Goal: Task Accomplishment & Management: Manage account settings

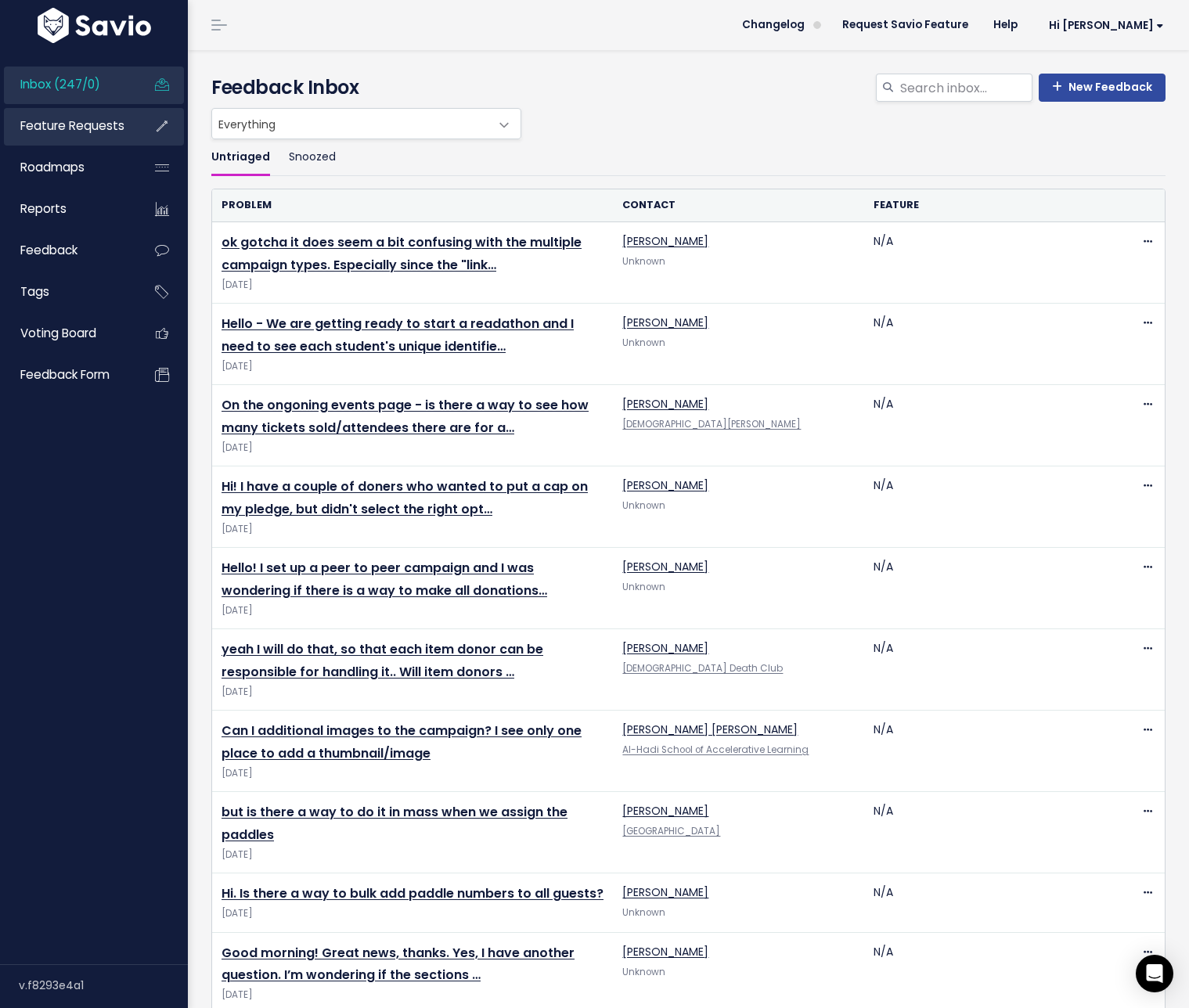
click at [120, 129] on span "Feature Requests" at bounding box center [73, 126] width 104 height 16
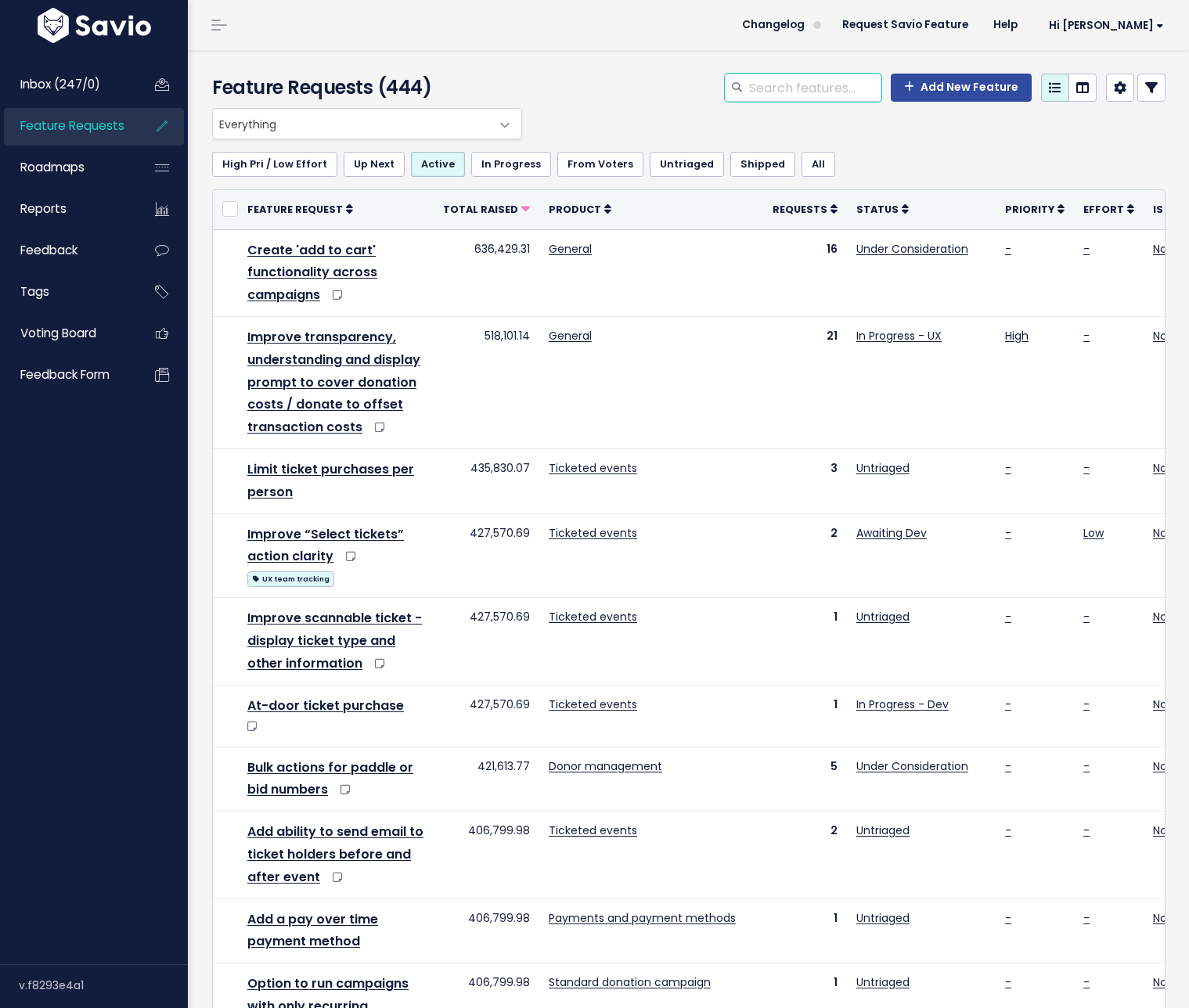
click at [783, 83] on input "search" at bounding box center [814, 87] width 134 height 29
type input "giveaway"
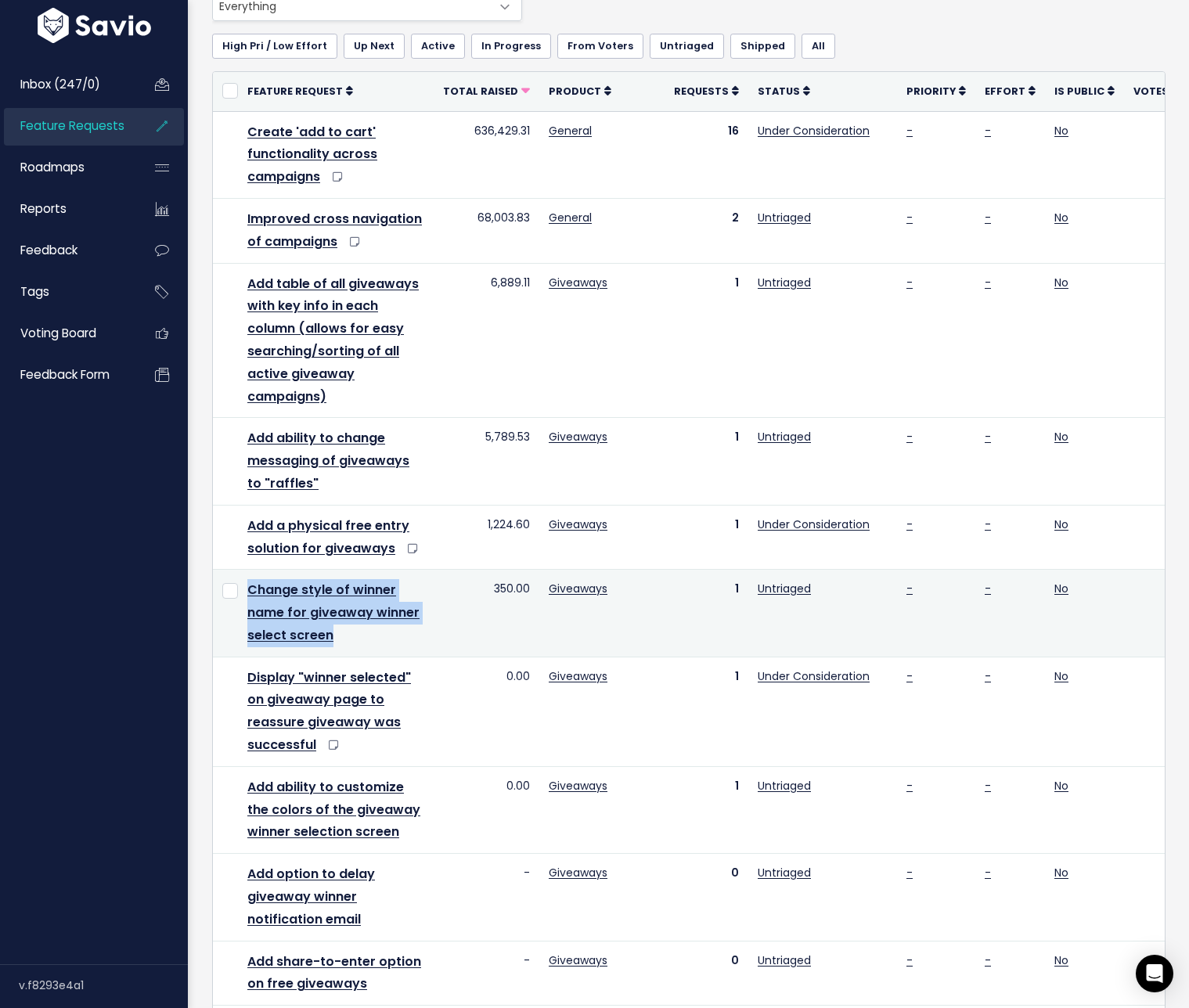
scroll to position [128, 0]
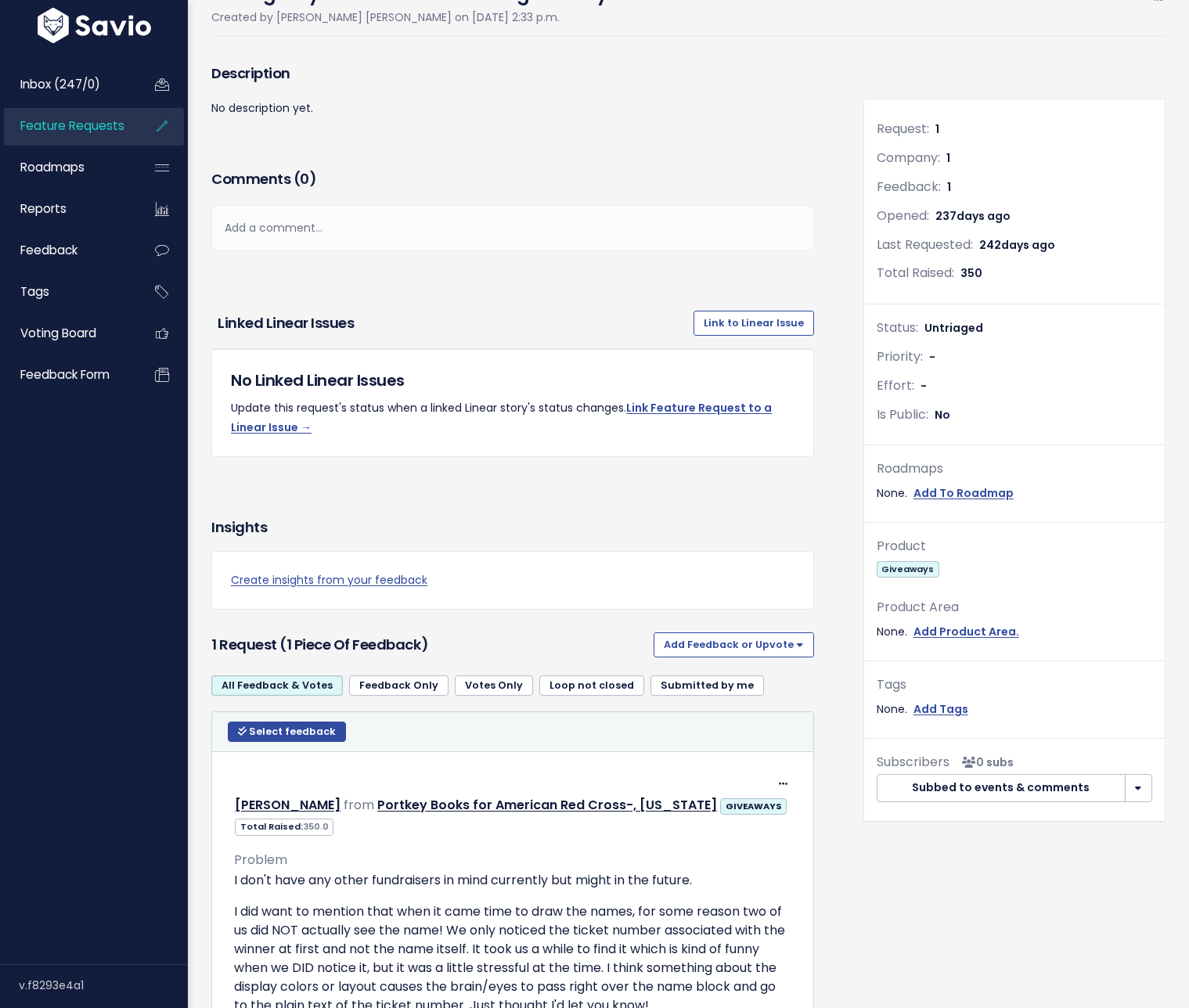
scroll to position [146, 0]
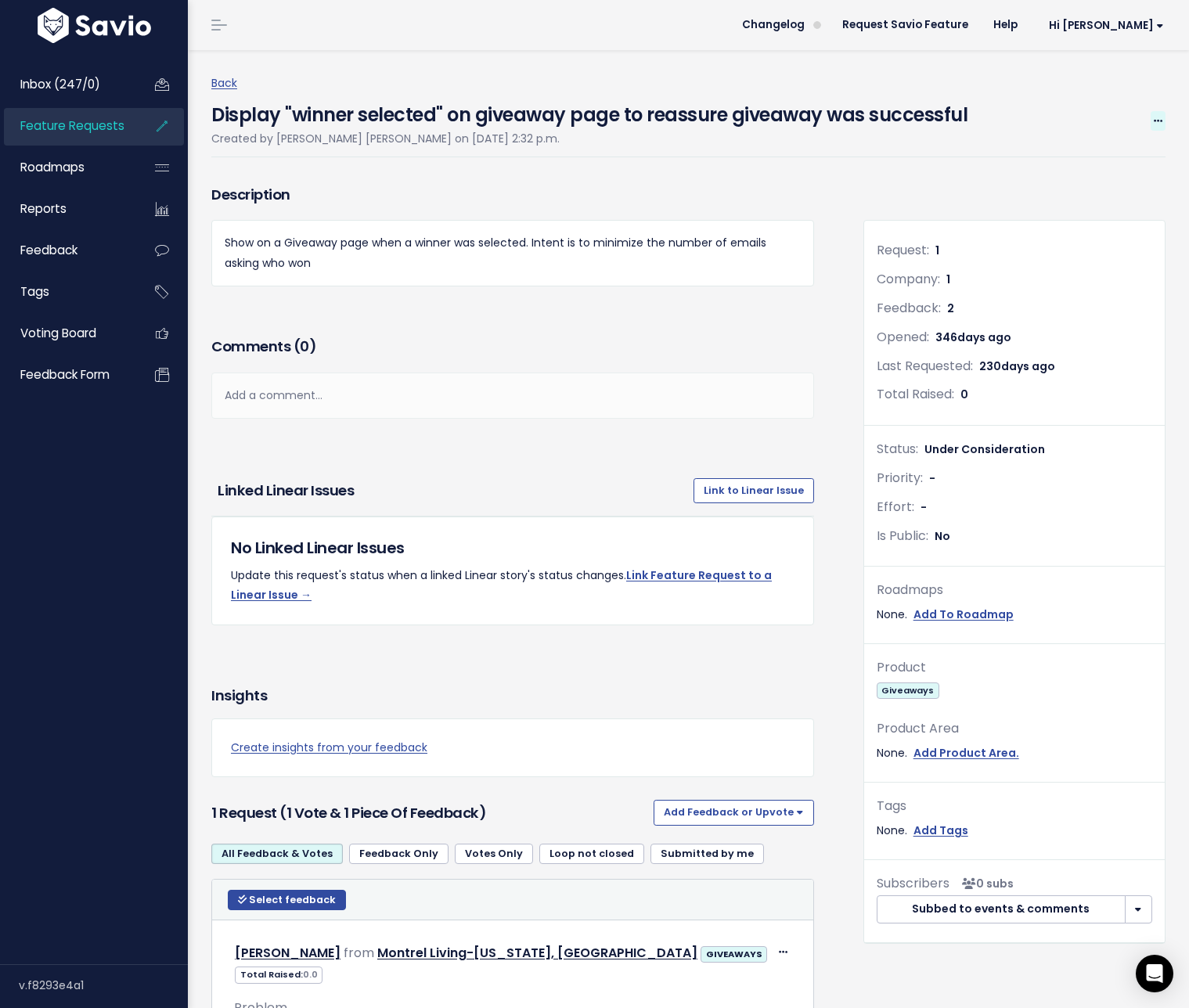
click at [1154, 122] on icon at bounding box center [1158, 122] width 9 height 10
click at [1118, 154] on link "Edit" at bounding box center [1105, 163] width 116 height 30
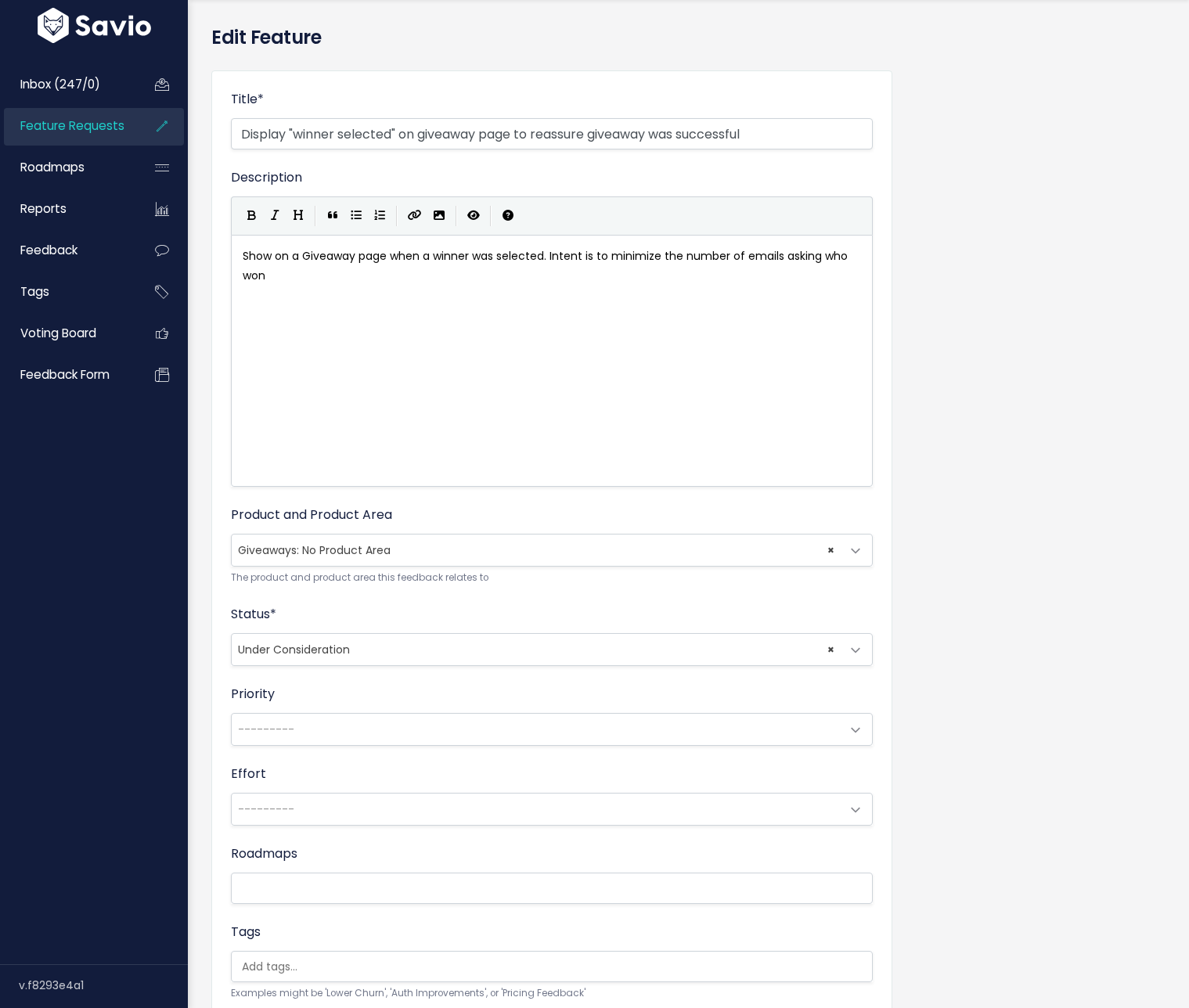
scroll to position [60, 0]
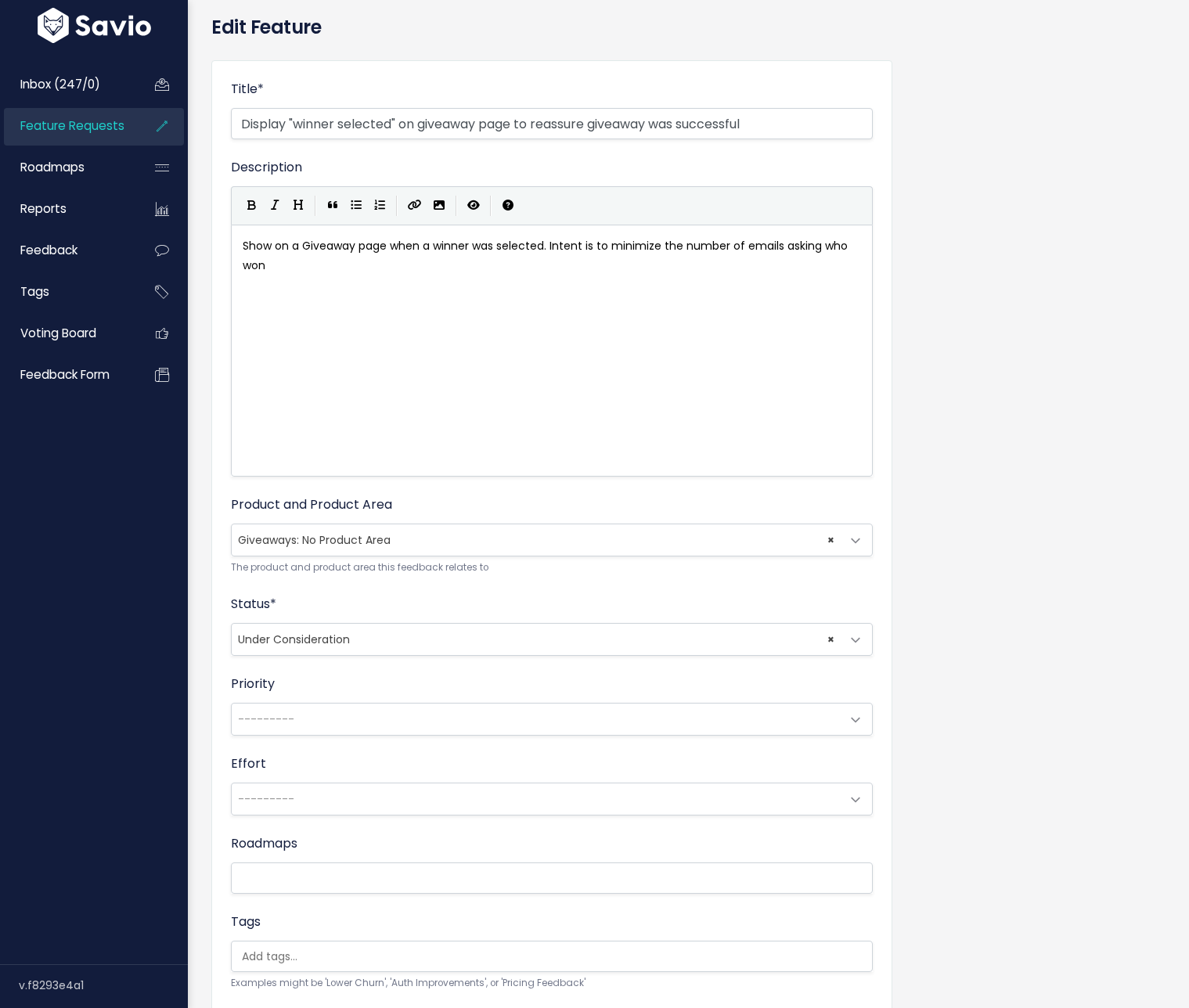
click at [353, 636] on span "× Under Consideration" at bounding box center [536, 639] width 609 height 31
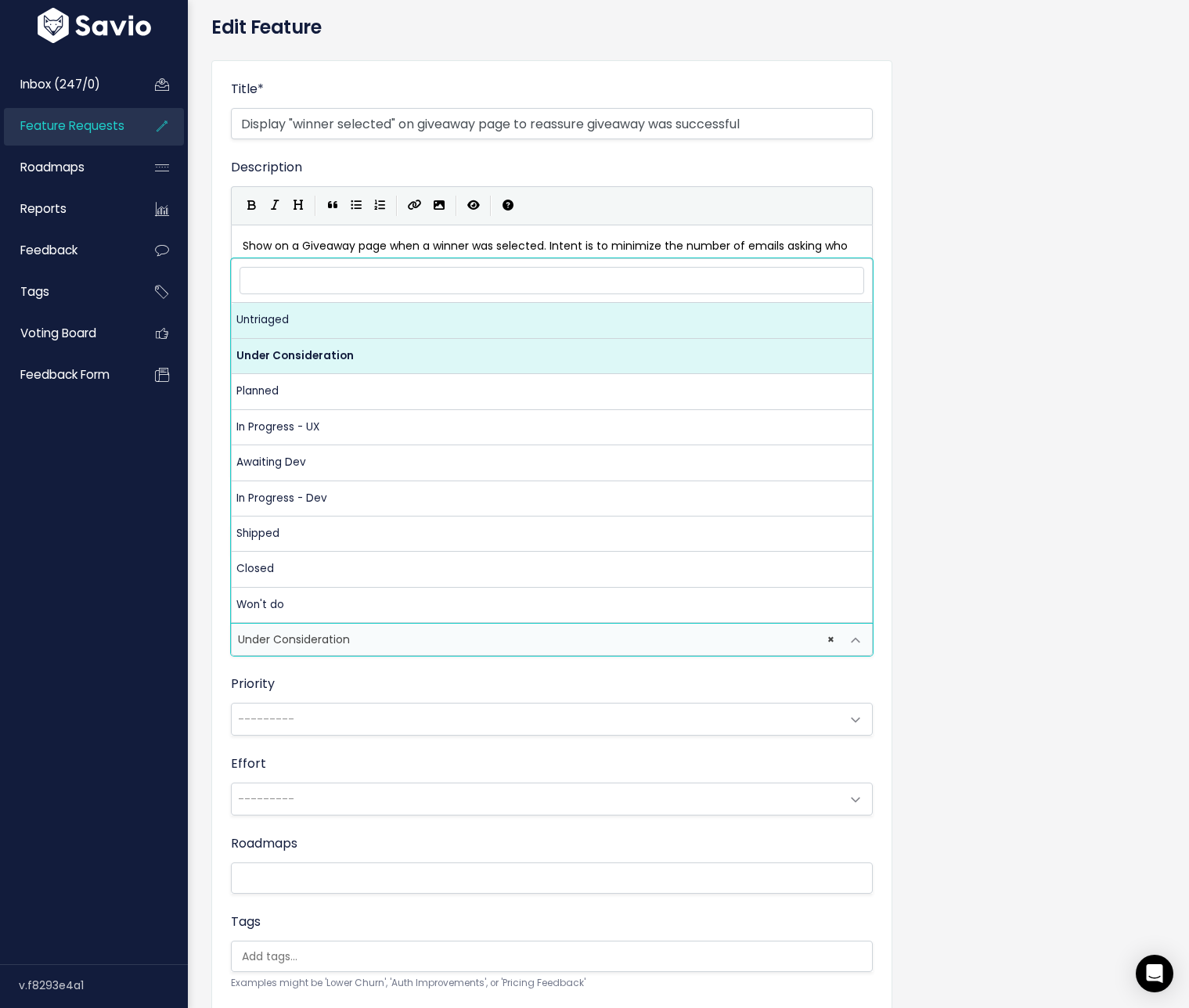
select select "UNTRIAGED"
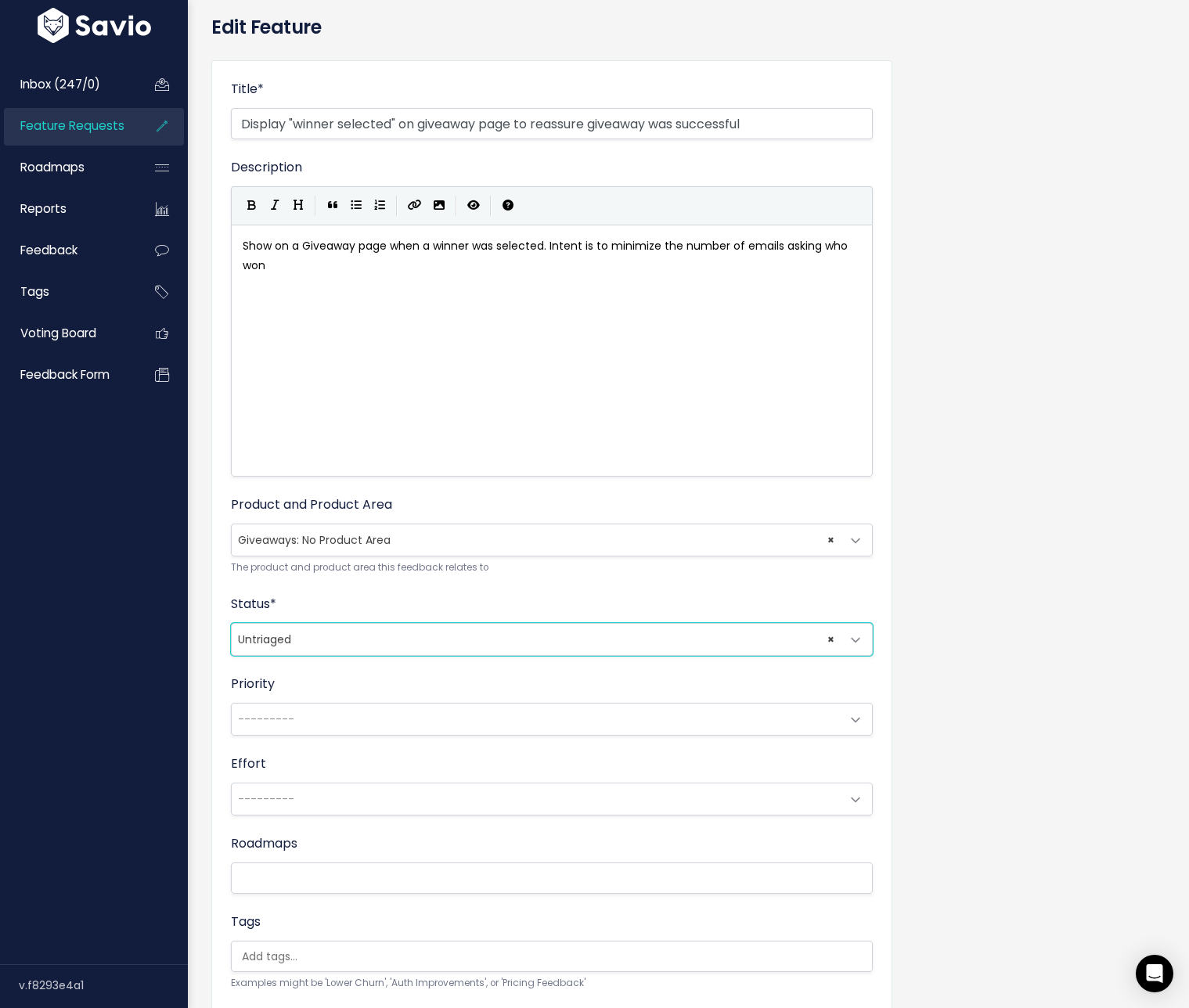
scroll to position [100, 0]
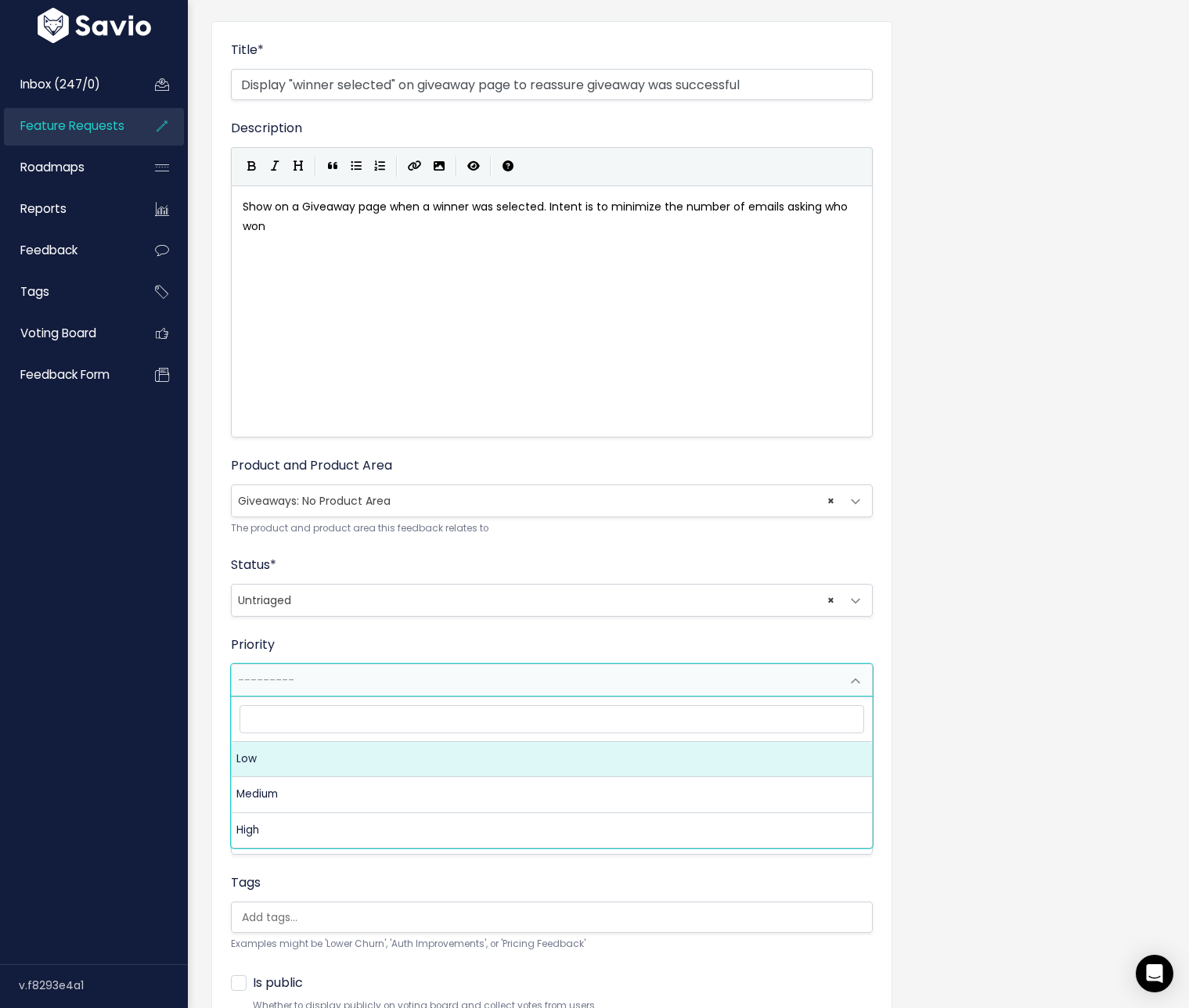
click at [322, 669] on span "---------" at bounding box center [536, 680] width 609 height 31
select select "1_LOW"
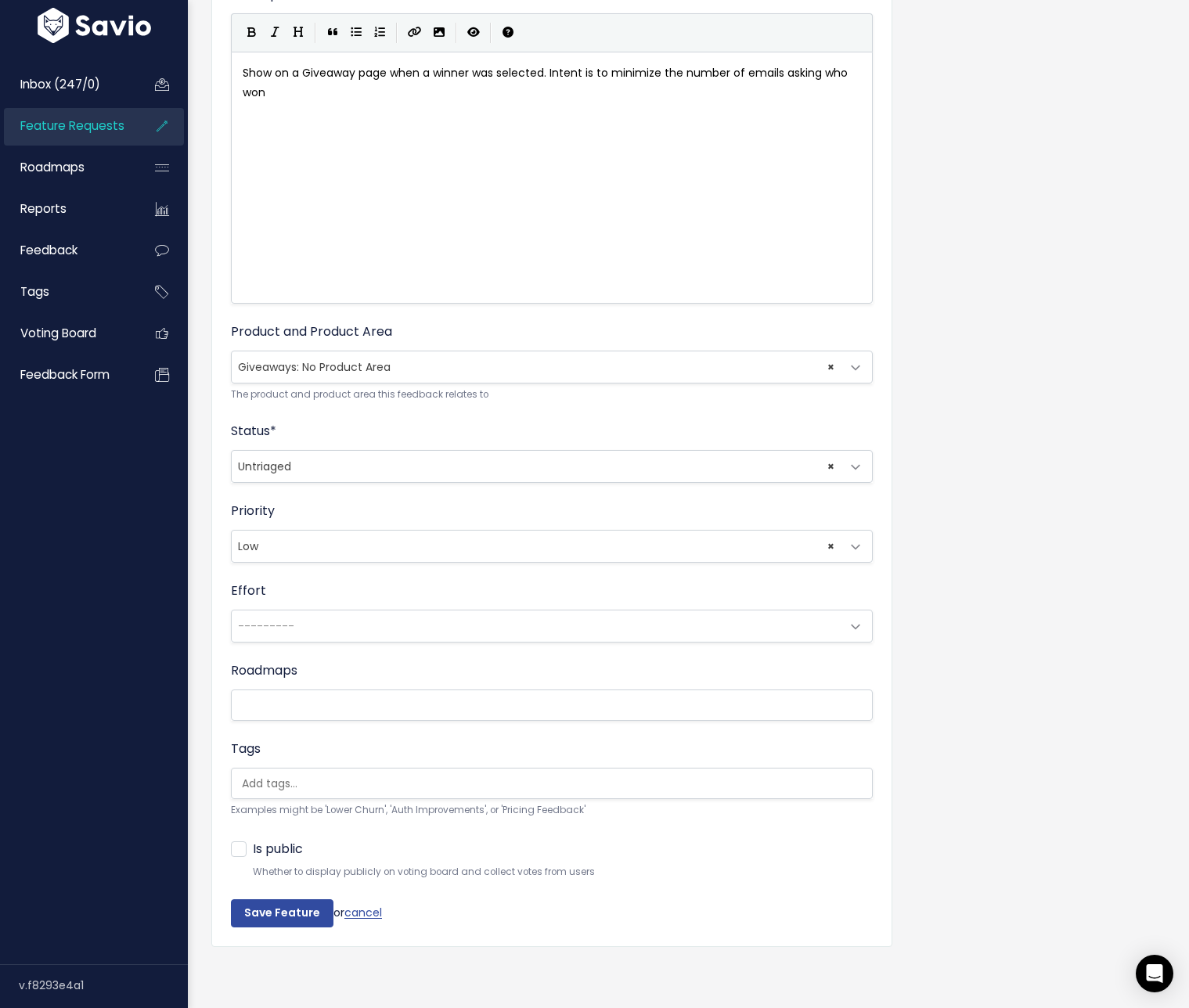
scroll to position [0, 4]
click at [313, 769] on ul at bounding box center [552, 784] width 641 height 29
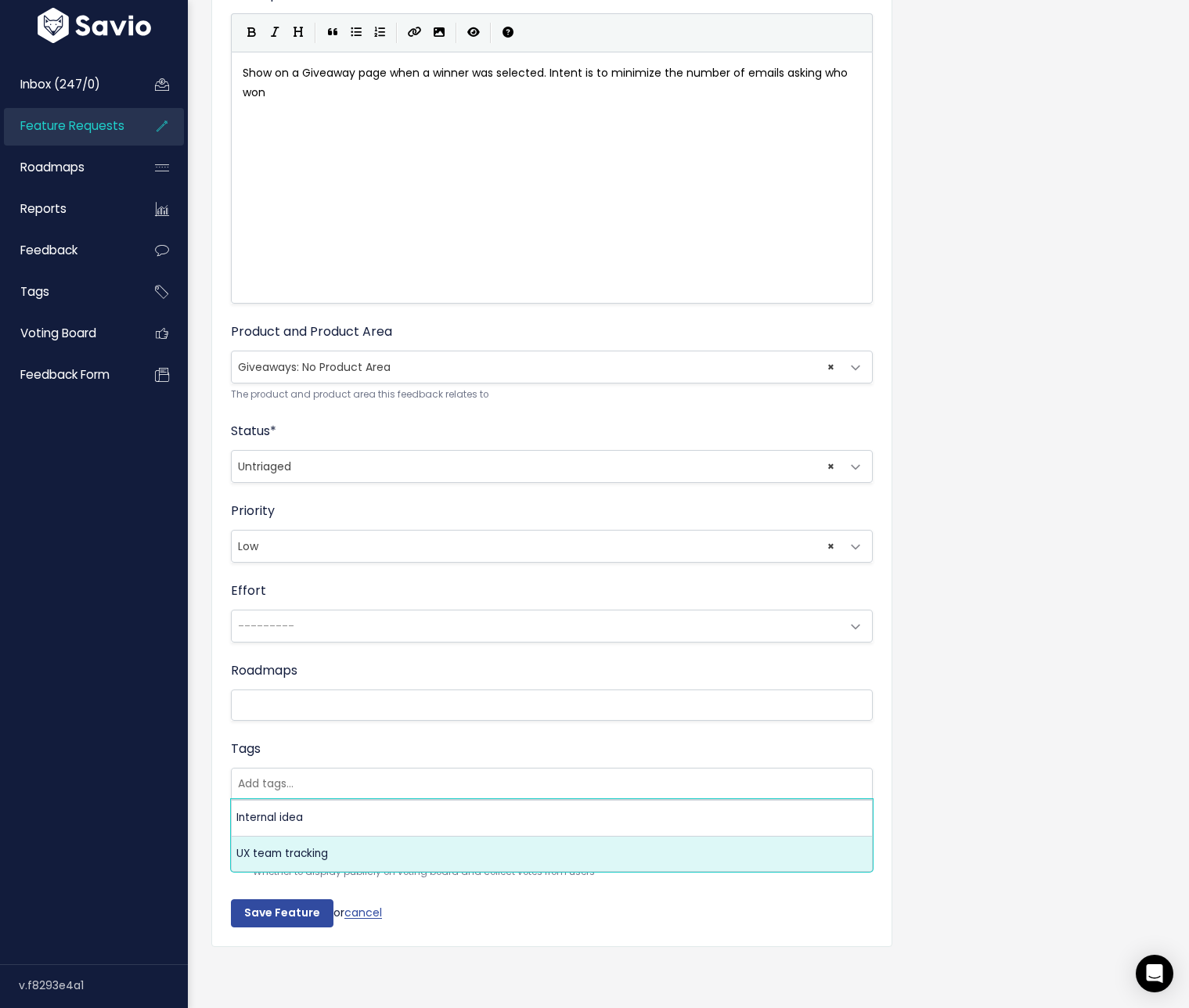
scroll to position [0, 0]
select select "13789"
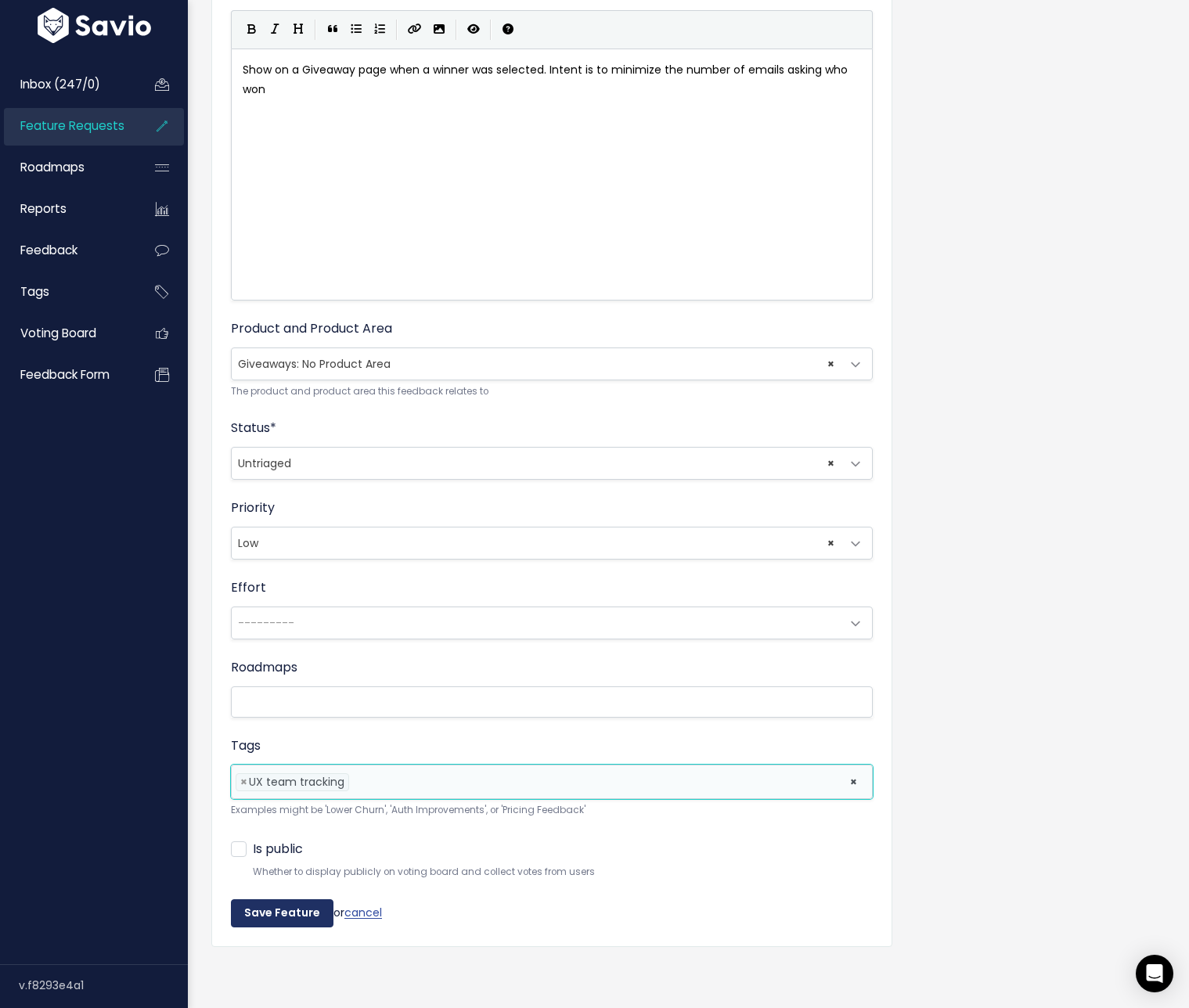
click at [268, 905] on input "Save Feature" at bounding box center [282, 913] width 103 height 29
